Goal: Information Seeking & Learning: Learn about a topic

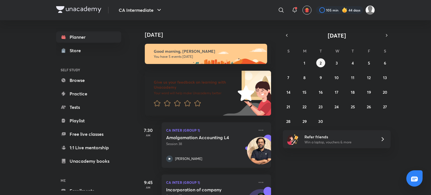
scroll to position [37, 0]
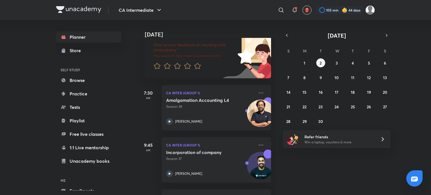
click at [72, 9] on img at bounding box center [78, 9] width 45 height 7
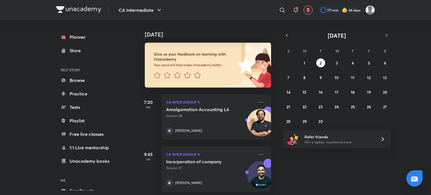
scroll to position [37, 0]
